Goal: Task Accomplishment & Management: Manage account settings

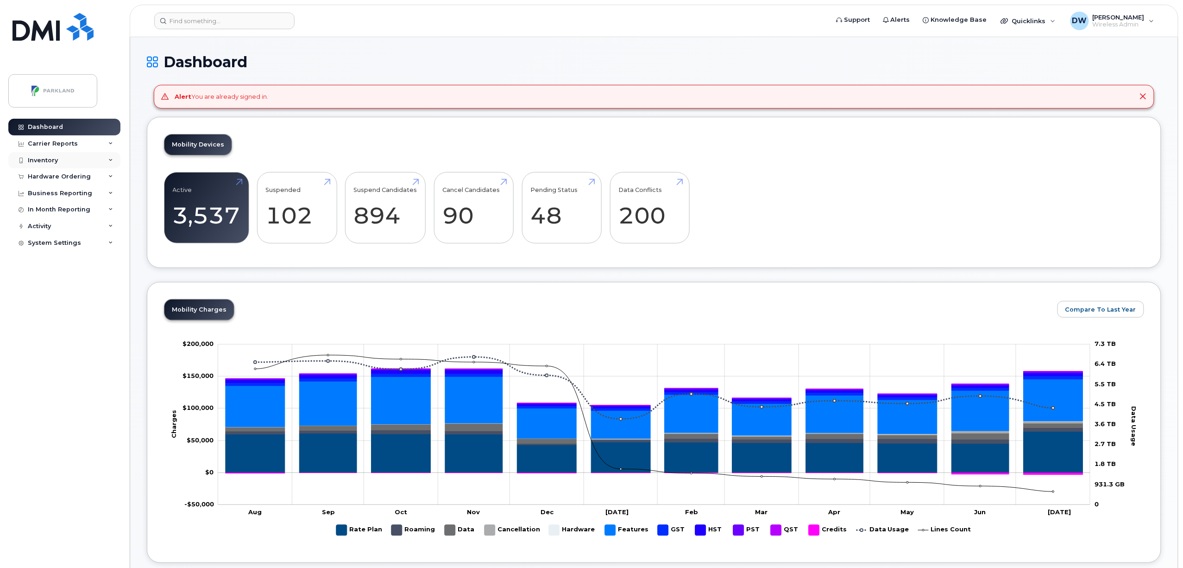
click at [50, 157] on div "Inventory" at bounding box center [43, 160] width 30 height 7
click at [60, 177] on div "Mobility Devices" at bounding box center [58, 177] width 52 height 8
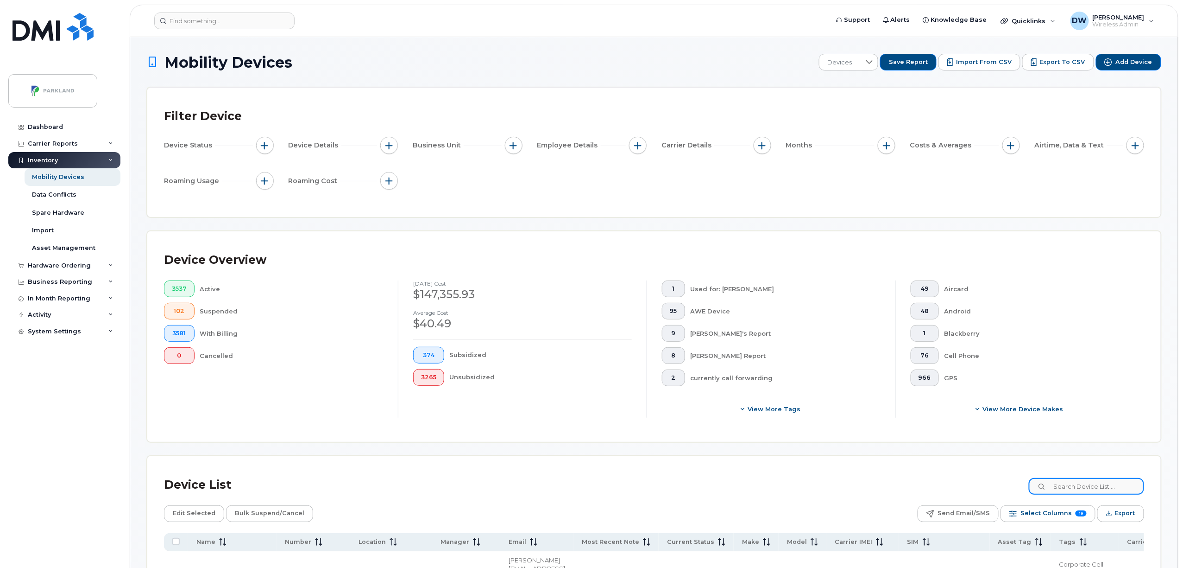
click at [1081, 486] on input at bounding box center [1086, 486] width 115 height 17
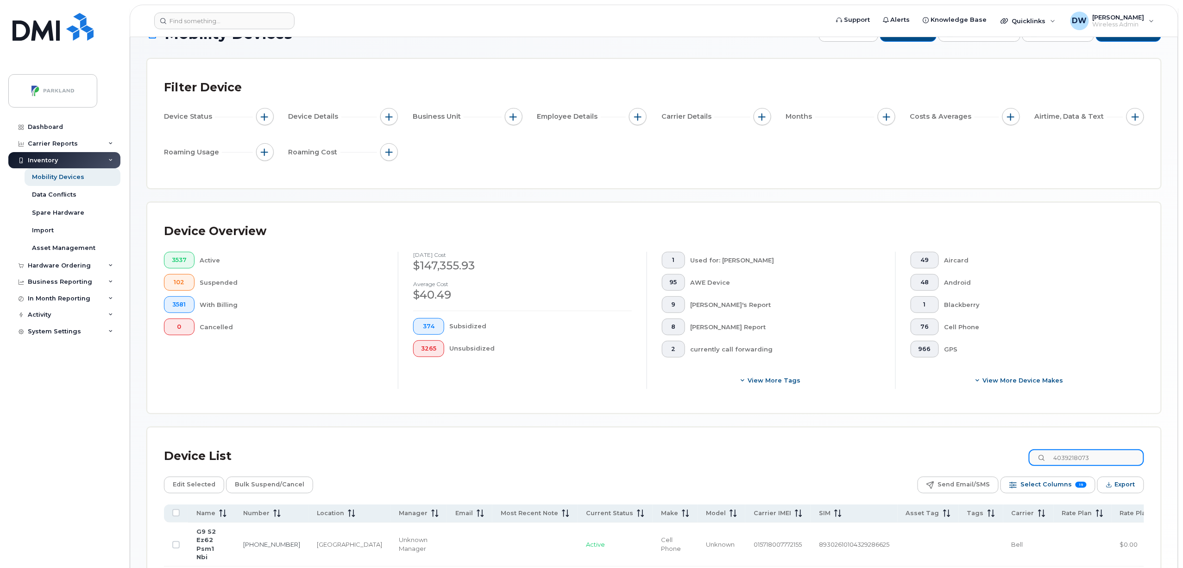
scroll to position [36, 0]
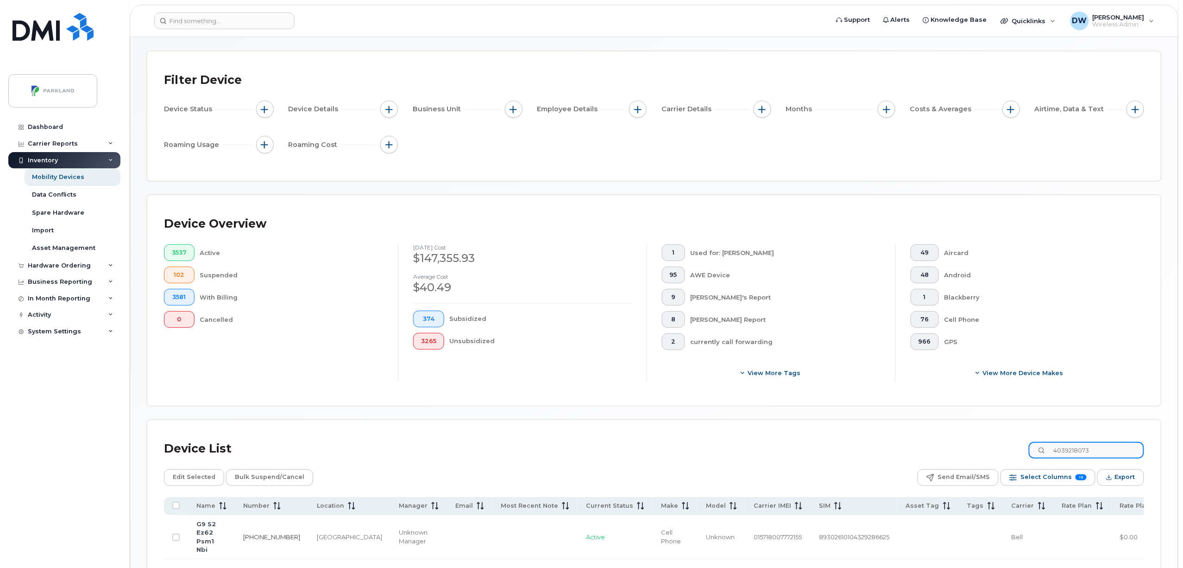
type input "4039218073"
click at [258, 533] on link "403-921-8073" at bounding box center [271, 536] width 57 height 7
click at [49, 158] on div "Inventory" at bounding box center [43, 160] width 30 height 7
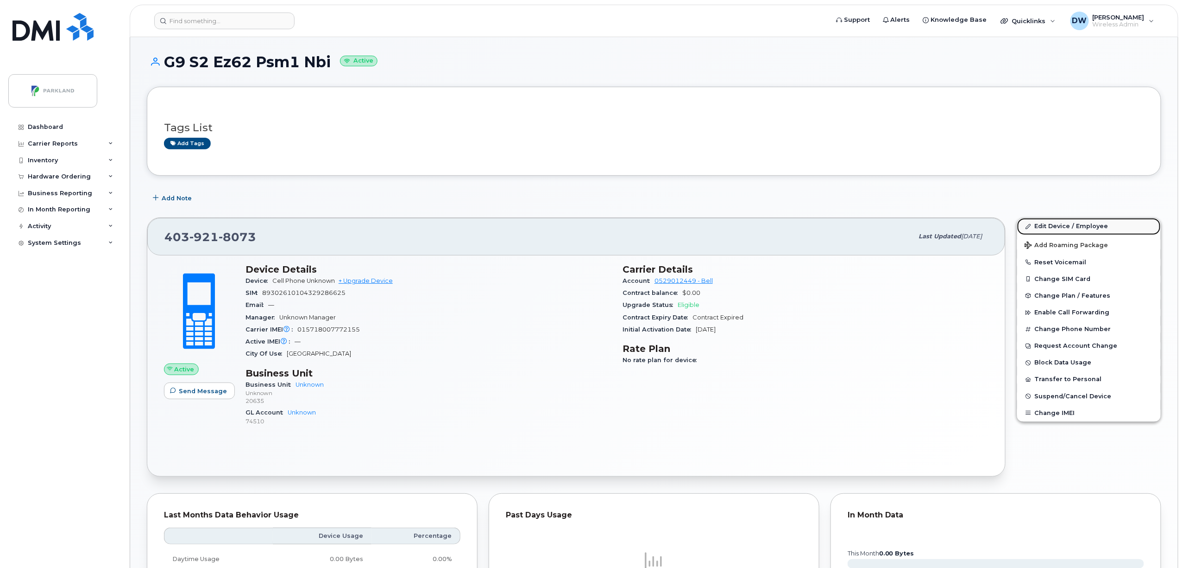
click at [1069, 225] on link "Edit Device / Employee" at bounding box center [1090, 226] width 144 height 17
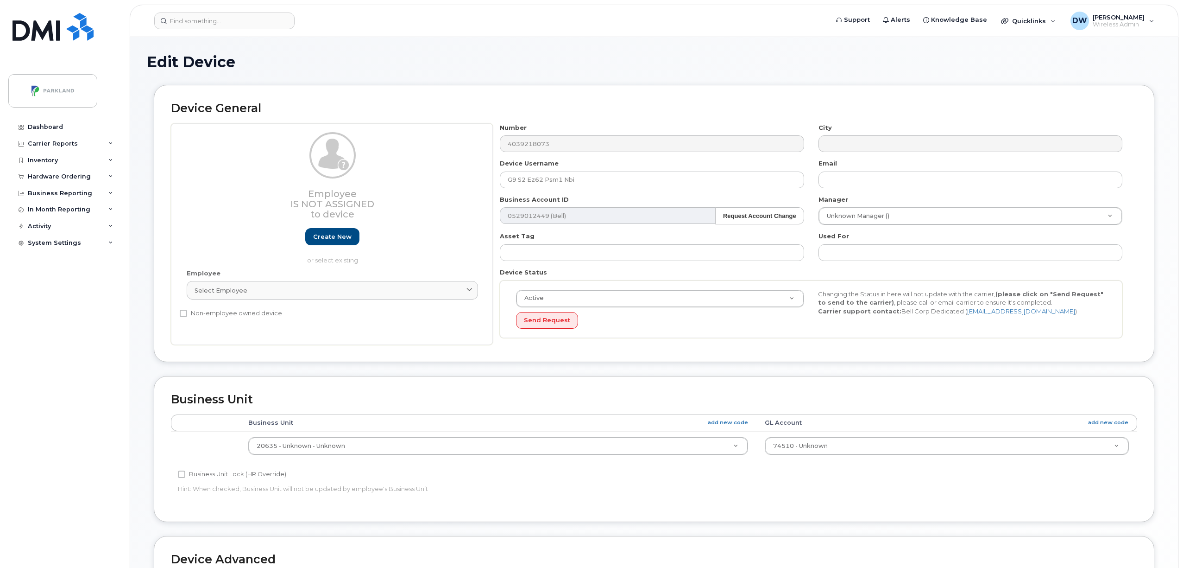
select select "1386636"
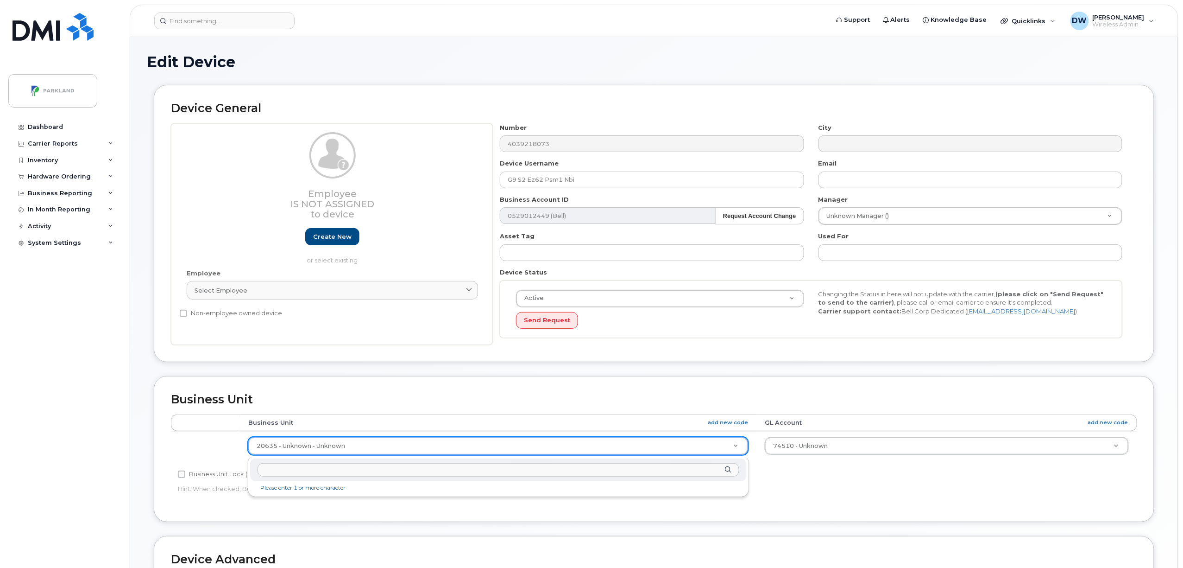
click at [550, 469] on input "text" at bounding box center [499, 469] width 482 height 13
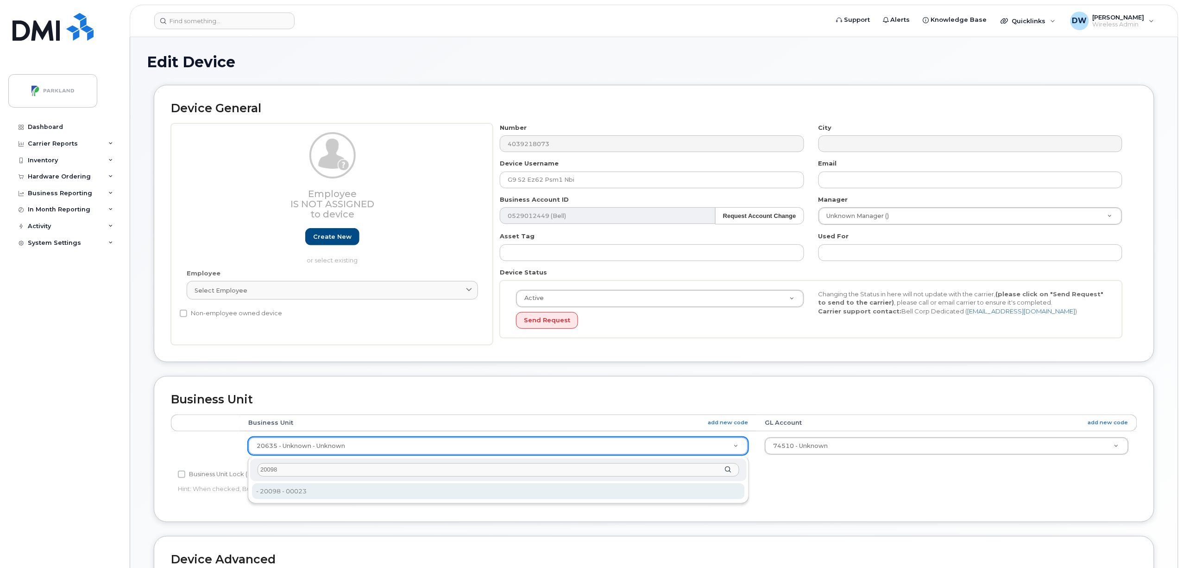
type input "20098"
type input "586849"
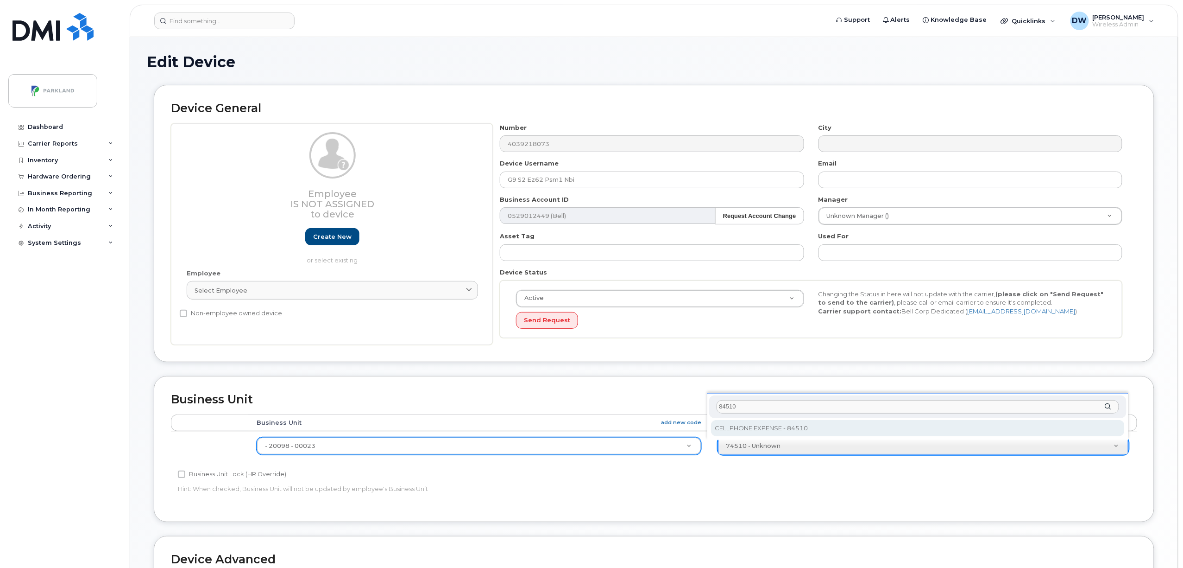
type input "84510"
select select "1386637"
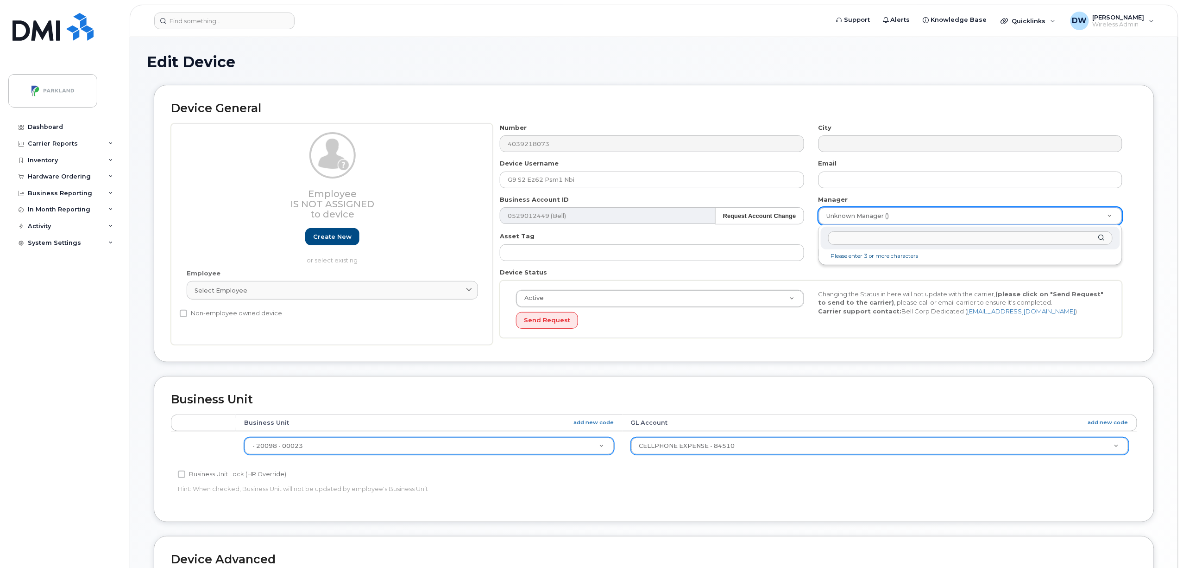
click at [948, 240] on input "text" at bounding box center [970, 237] width 284 height 13
type input "[PERSON_NAME]"
type input "876592"
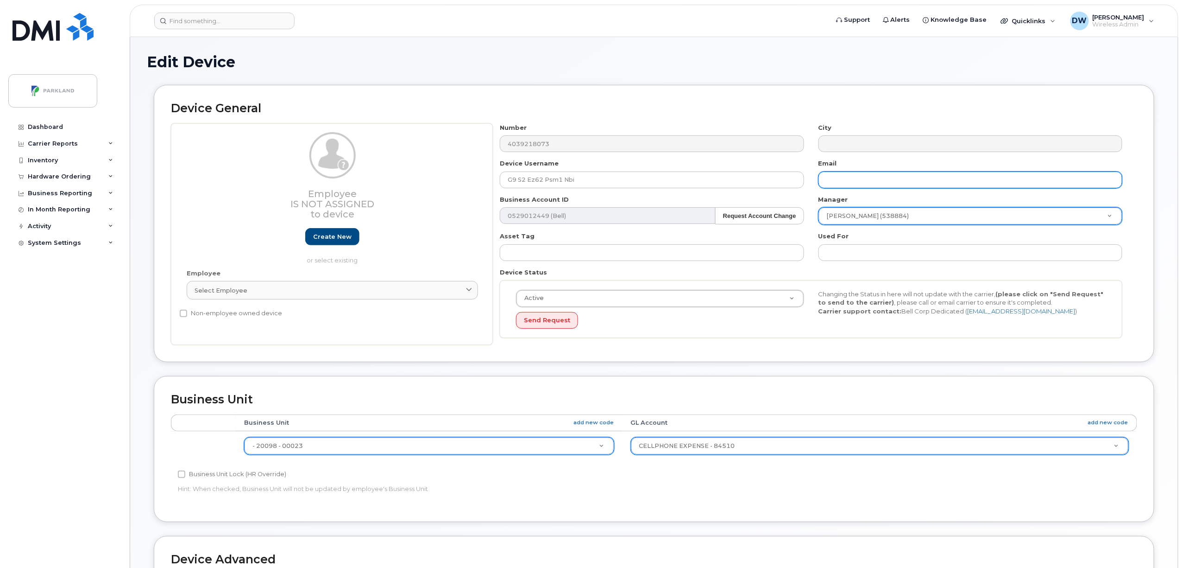
click at [863, 177] on input "text" at bounding box center [971, 179] width 304 height 17
type input "[PERSON_NAME][EMAIL_ADDRESS][PERSON_NAME][DOMAIN_NAME]"
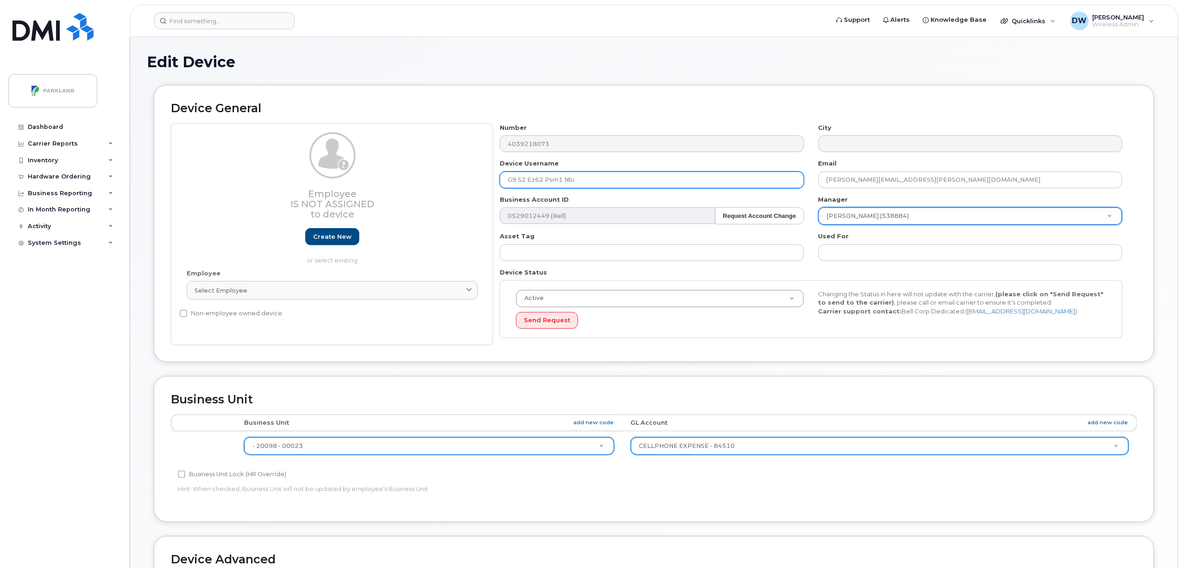
drag, startPoint x: 517, startPoint y: 180, endPoint x: 553, endPoint y: 179, distance: 36.2
click at [518, 180] on input "G9 S2 Ez62 Psm1 Nbi" at bounding box center [652, 179] width 304 height 17
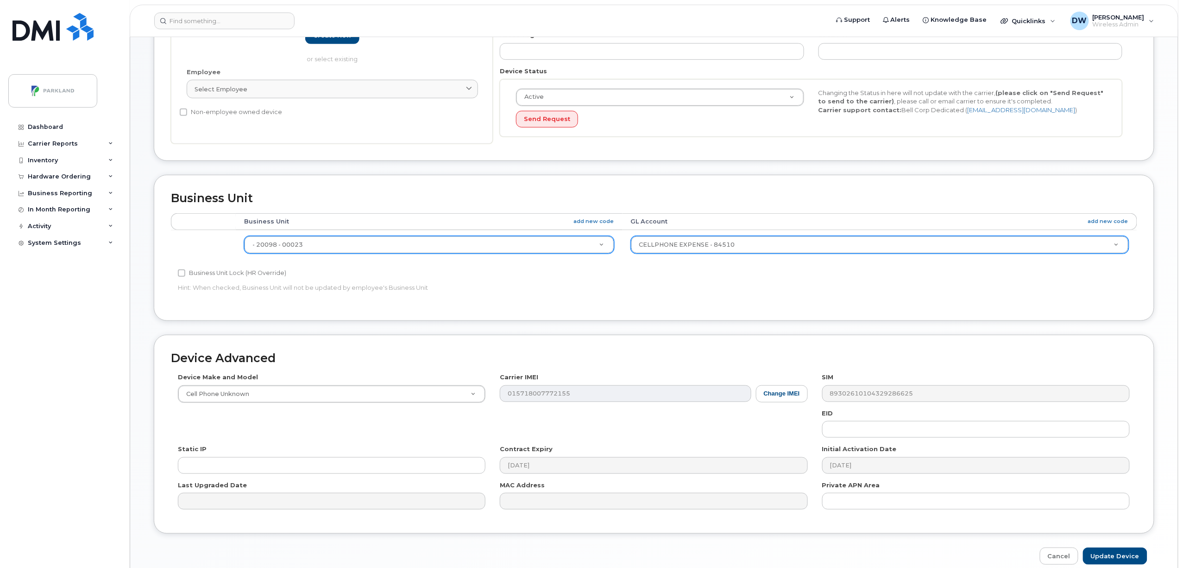
scroll to position [202, 0]
type input "G9S2EZ62PSM1"
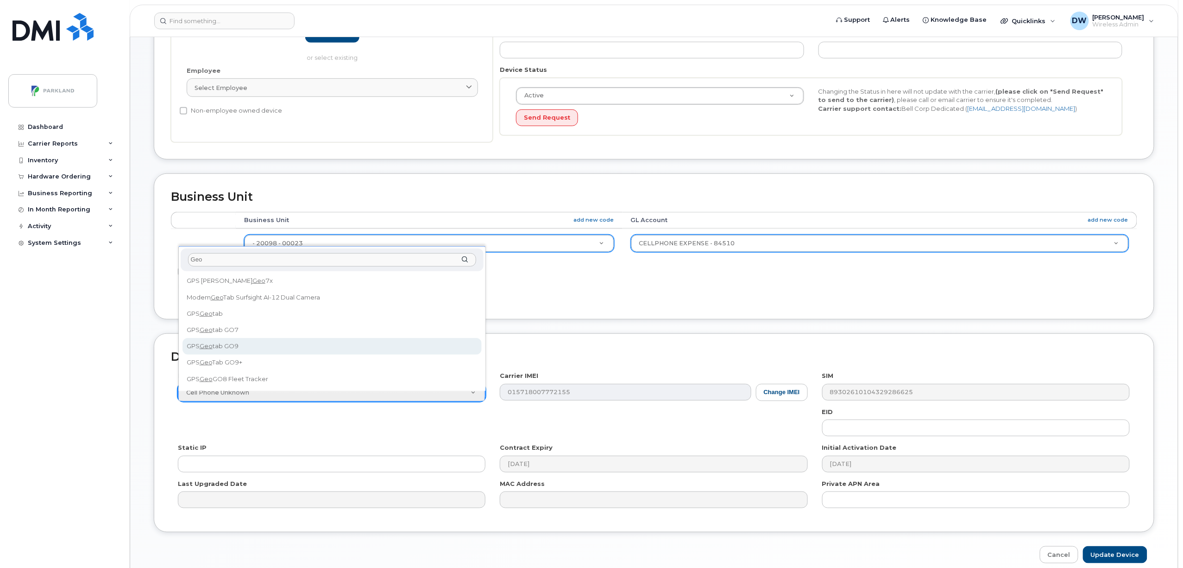
type input "Geo"
select select "2728"
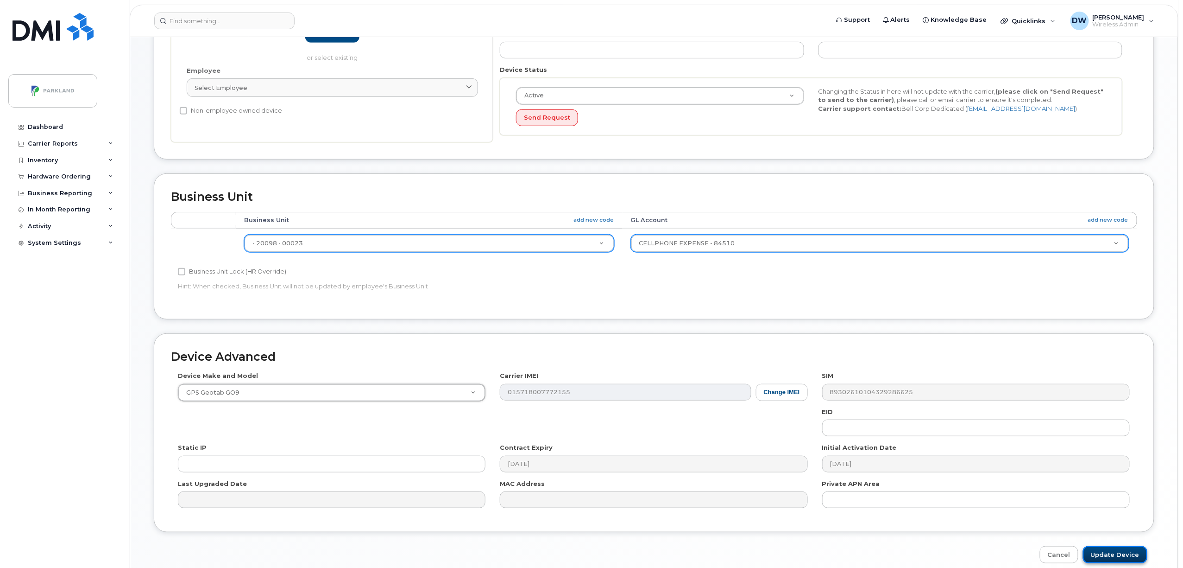
click at [1122, 556] on input "Update Device" at bounding box center [1115, 554] width 64 height 17
type input "Saving..."
